Goal: Navigation & Orientation: Find specific page/section

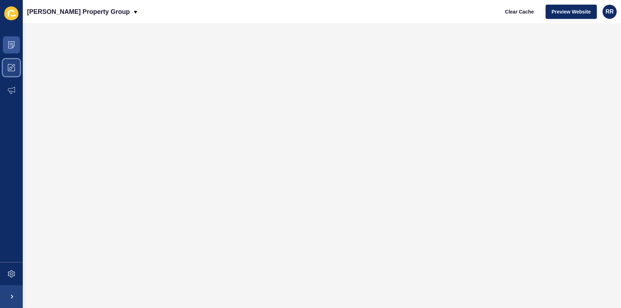
click at [11, 67] on icon at bounding box center [11, 67] width 7 height 7
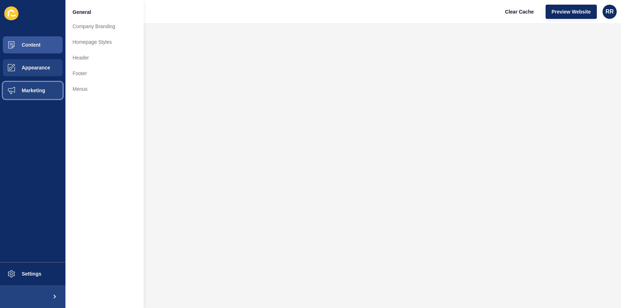
click at [33, 93] on span "Marketing" at bounding box center [22, 91] width 46 height 6
click at [31, 65] on span "Appearance" at bounding box center [24, 68] width 51 height 6
click at [14, 44] on span "Content" at bounding box center [20, 45] width 42 height 6
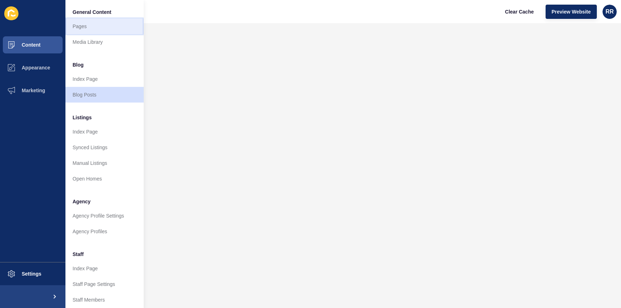
click at [80, 28] on link "Pages" at bounding box center [104, 27] width 78 height 16
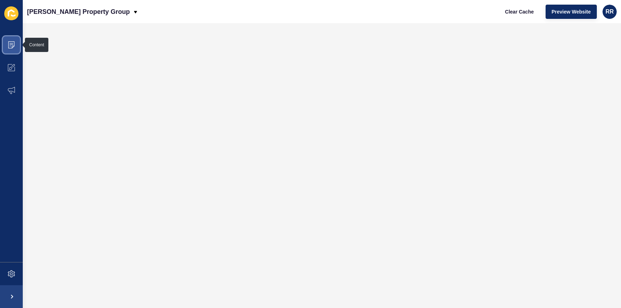
click at [14, 48] on icon at bounding box center [11, 44] width 7 height 7
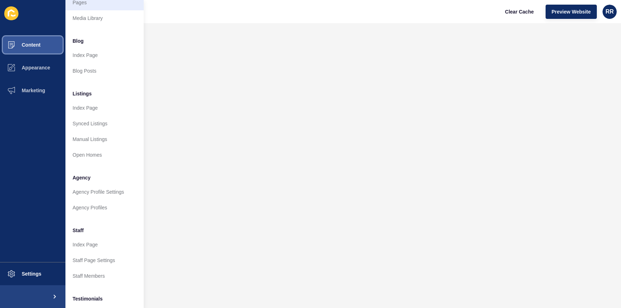
scroll to position [26, 0]
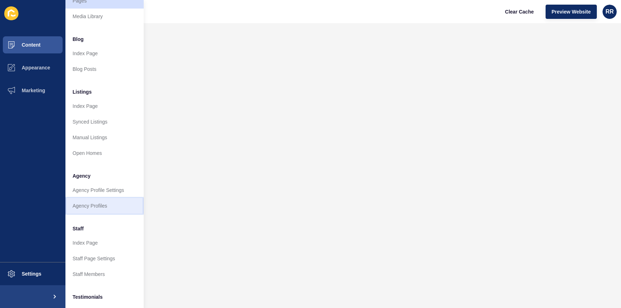
click at [89, 209] on link "Agency Profiles" at bounding box center [104, 206] width 78 height 16
